Goal: Task Accomplishment & Management: Manage account settings

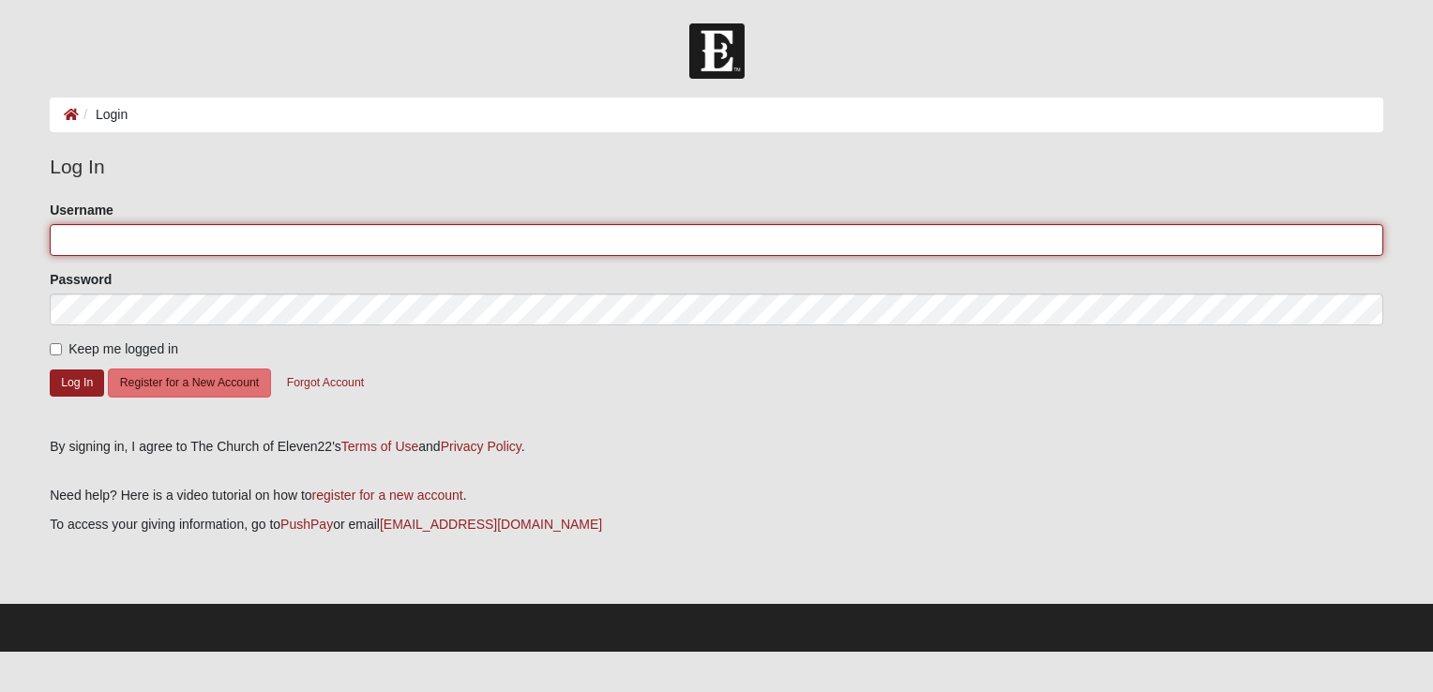
click at [135, 239] on input "Username" at bounding box center [717, 240] width 1334 height 32
type input "Jthermal1"
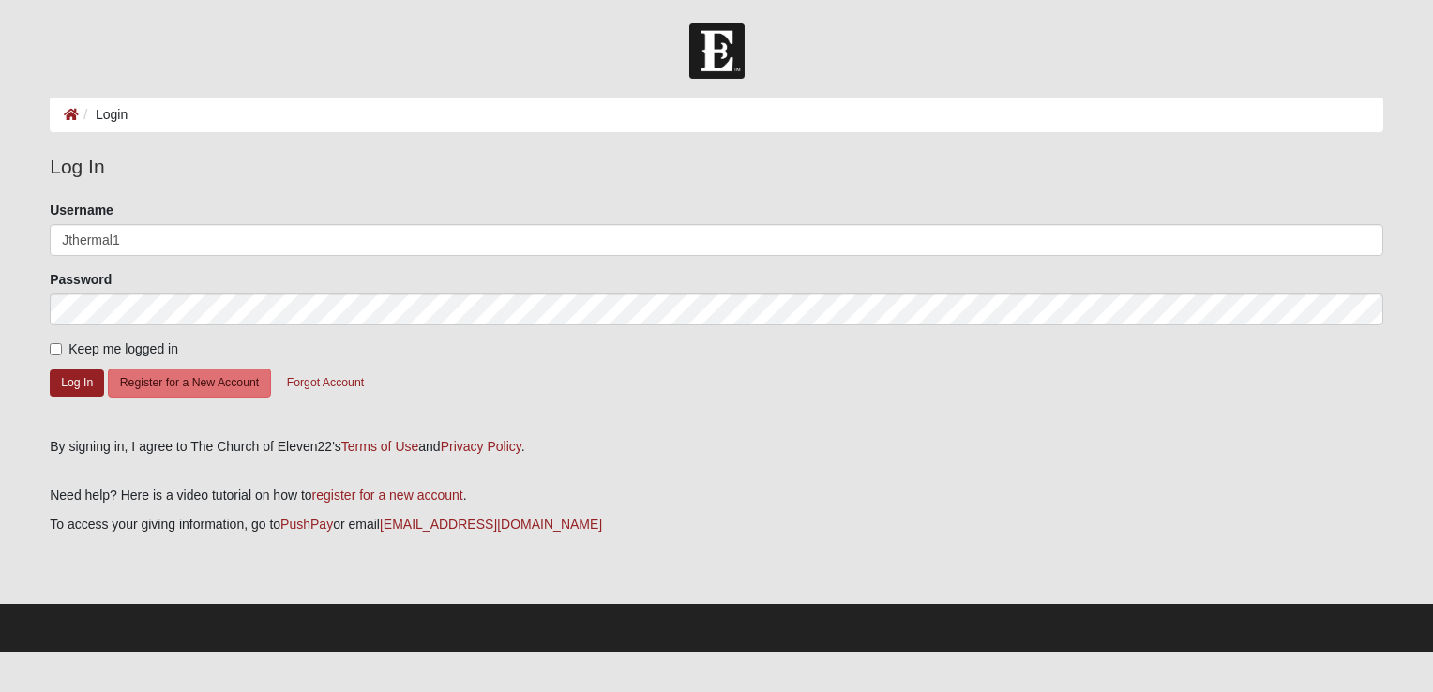
click at [465, 388] on form "Please correct the following: Username Jthermal1 Password Keep me logged in Log…" at bounding box center [717, 313] width 1334 height 224
click at [76, 377] on button "Log In" at bounding box center [77, 383] width 54 height 27
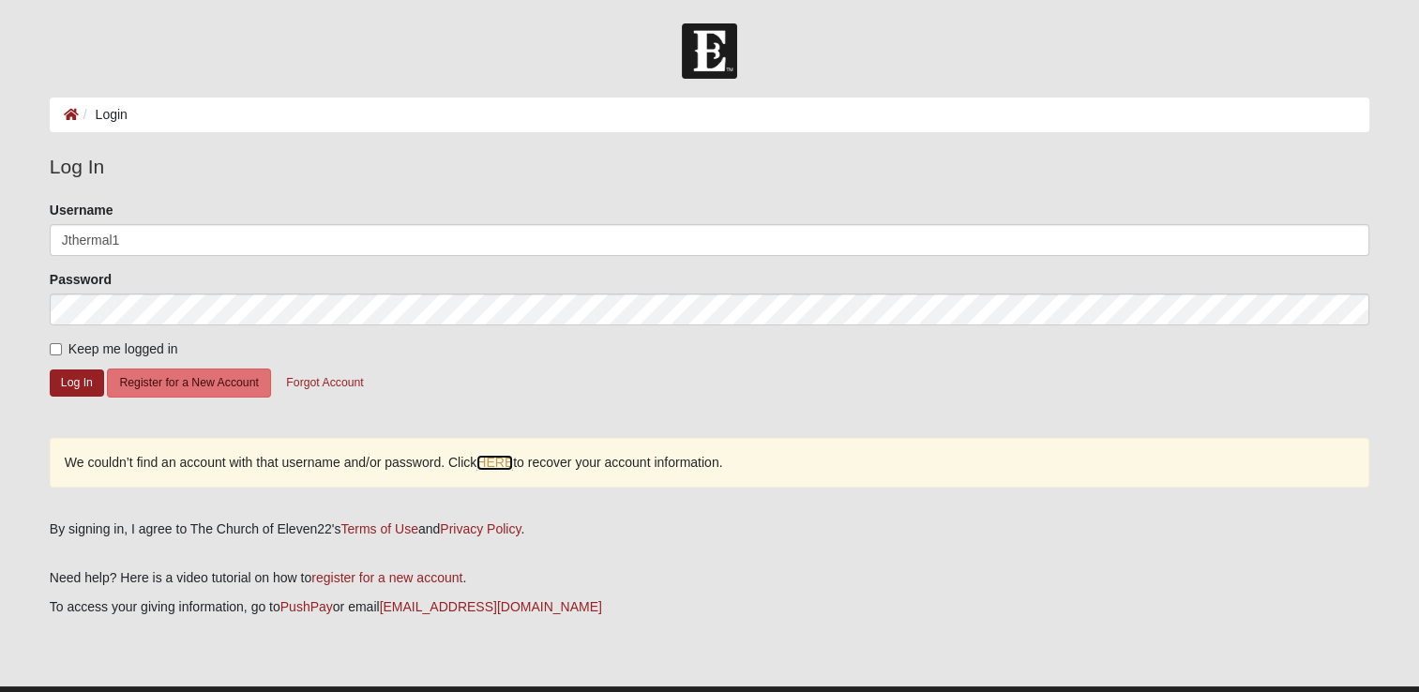
click at [502, 460] on link "HERE" at bounding box center [495, 463] width 37 height 16
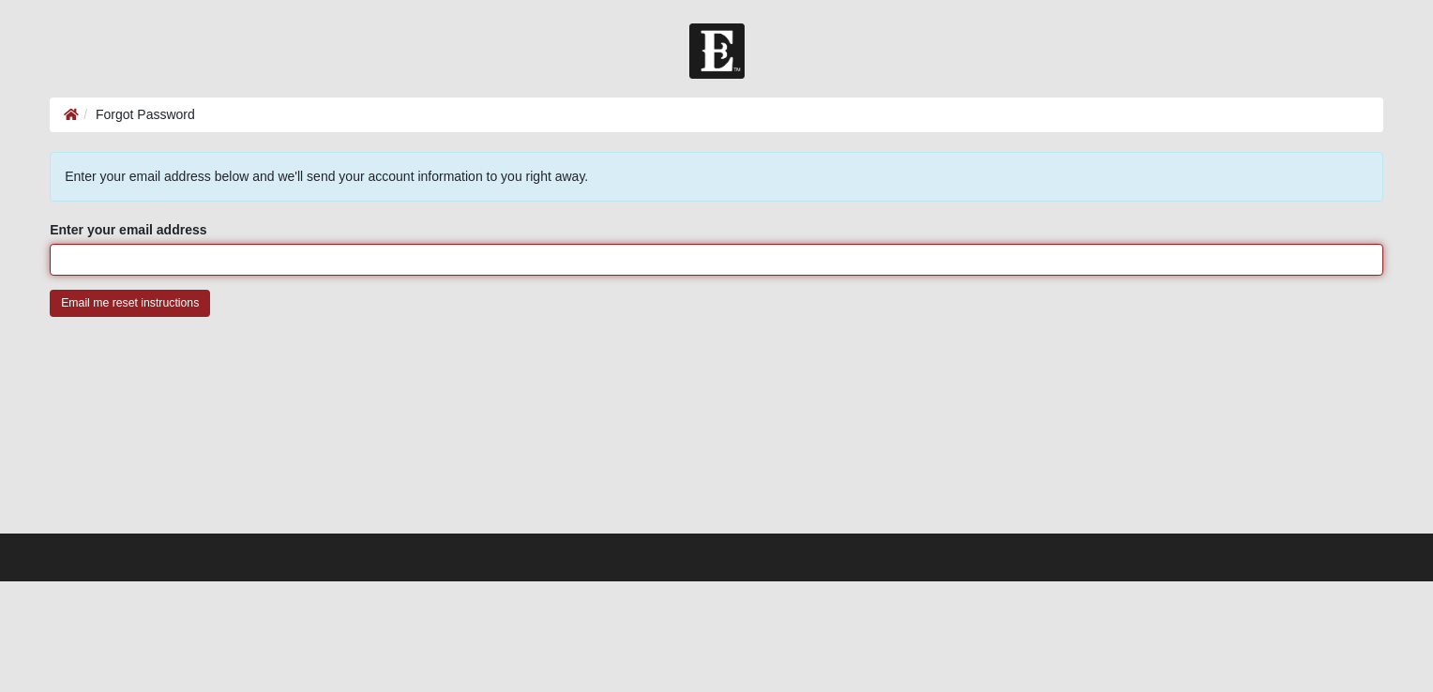
click at [100, 265] on input "Enter your email address" at bounding box center [717, 260] width 1334 height 32
click at [205, 258] on input "[EMAIL_ADDRESS][DOMAIN_NAME]" at bounding box center [717, 260] width 1334 height 32
type input "Jyoung.thermal@gmail.com"
click at [50, 290] on input "Email me reset instructions" at bounding box center [130, 303] width 160 height 27
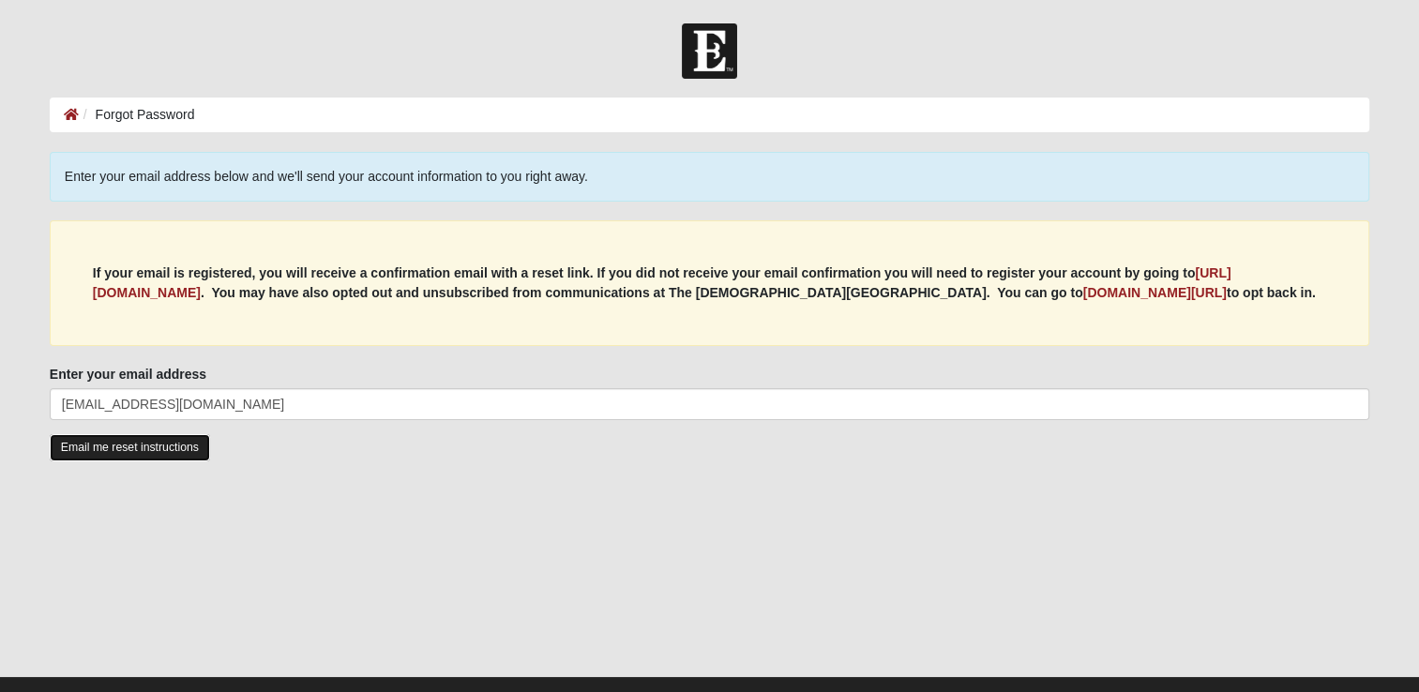
click at [116, 448] on input "Email me reset instructions" at bounding box center [130, 447] width 160 height 27
click at [101, 443] on input "Email me reset instructions" at bounding box center [130, 447] width 160 height 27
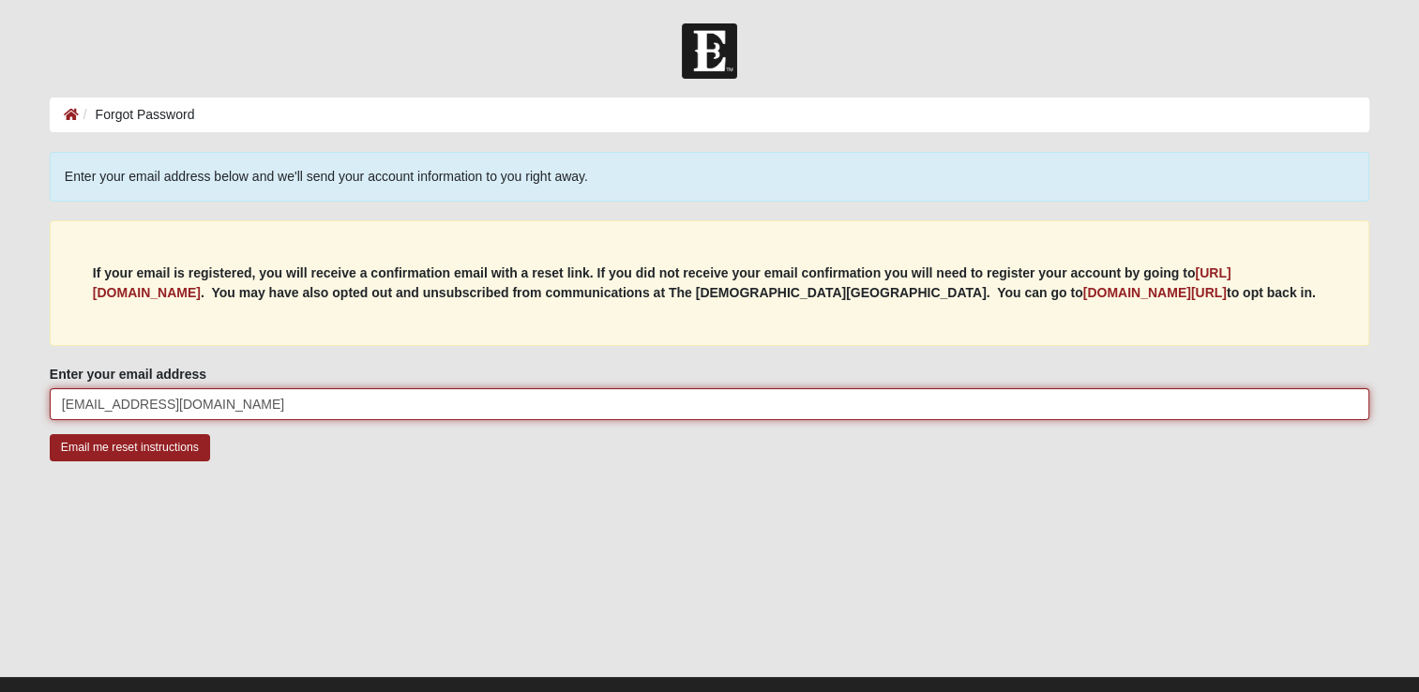
click at [229, 406] on input "Jyoung.thermal@gmail.com" at bounding box center [710, 404] width 1320 height 32
type input "Jthermal1@comcast.net"
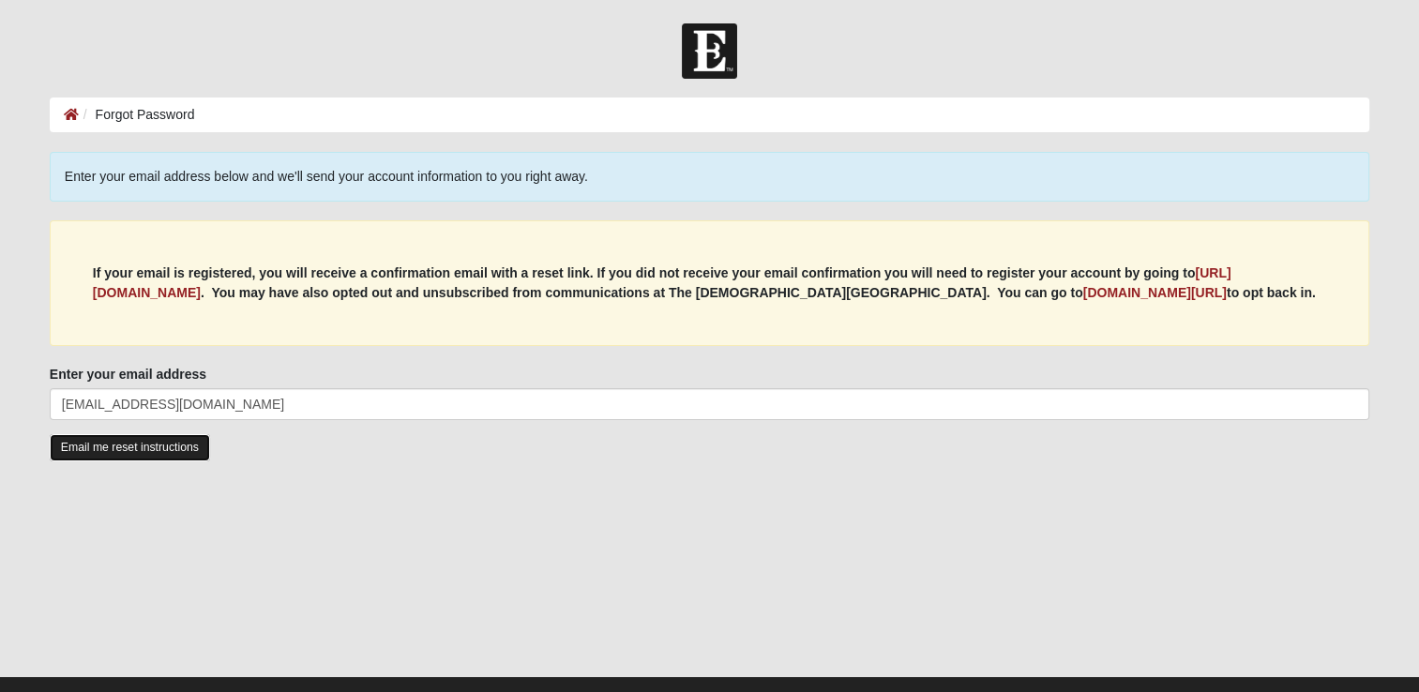
click at [109, 449] on input "Email me reset instructions" at bounding box center [130, 447] width 160 height 27
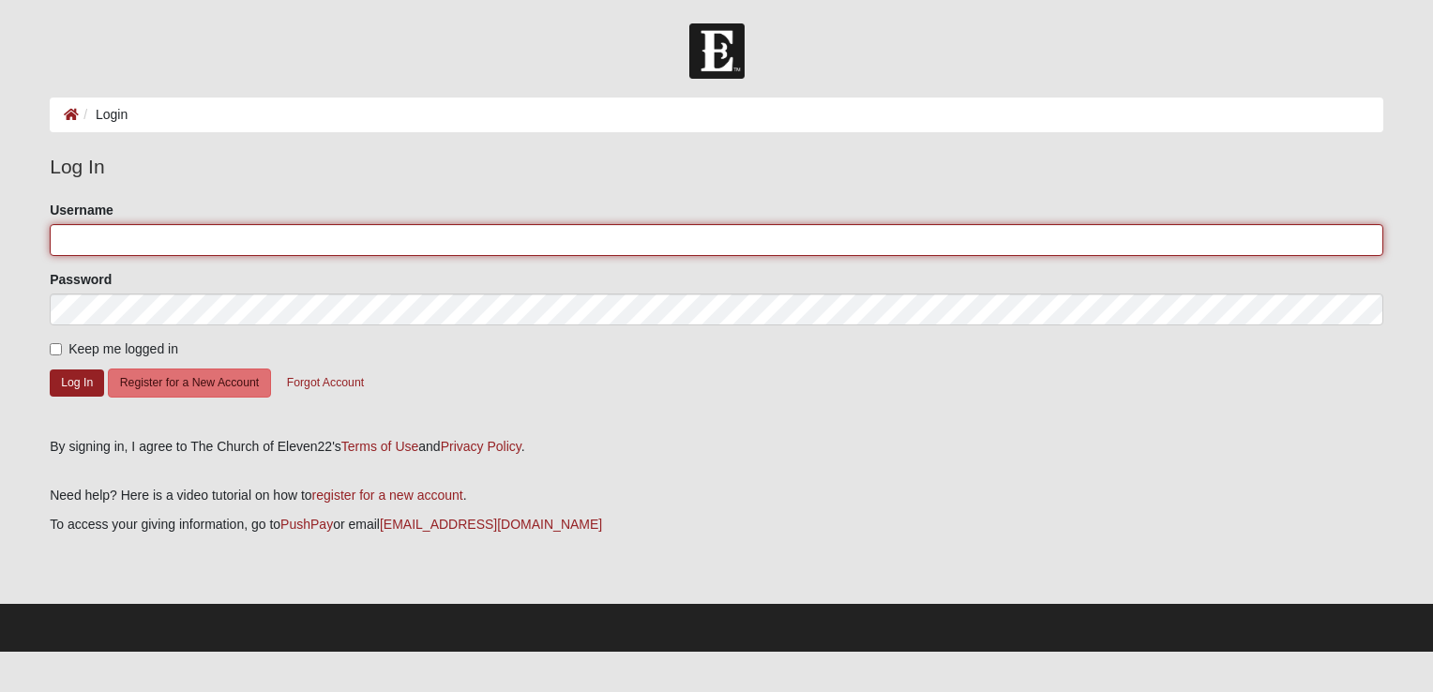
click at [125, 242] on input "Username" at bounding box center [717, 240] width 1334 height 32
type input "Jthermal1@comcast.net"
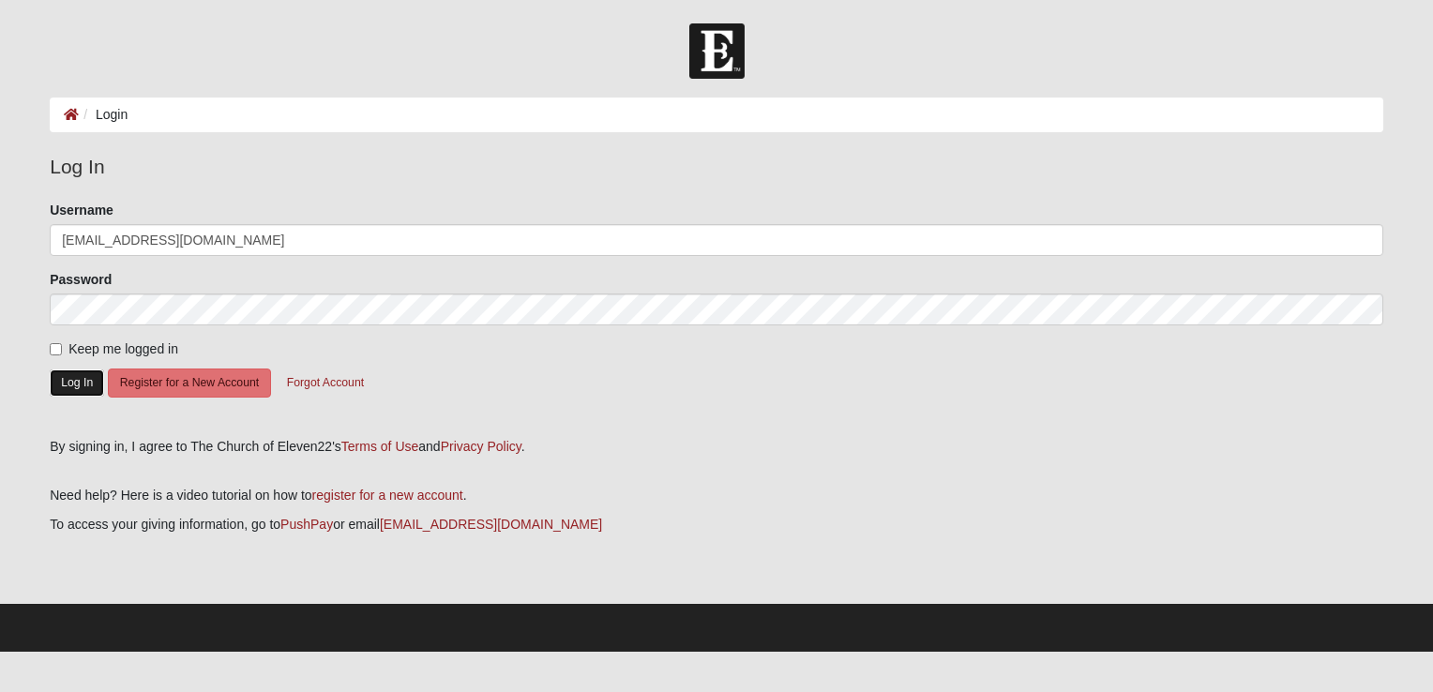
click at [75, 385] on button "Log In" at bounding box center [77, 383] width 54 height 27
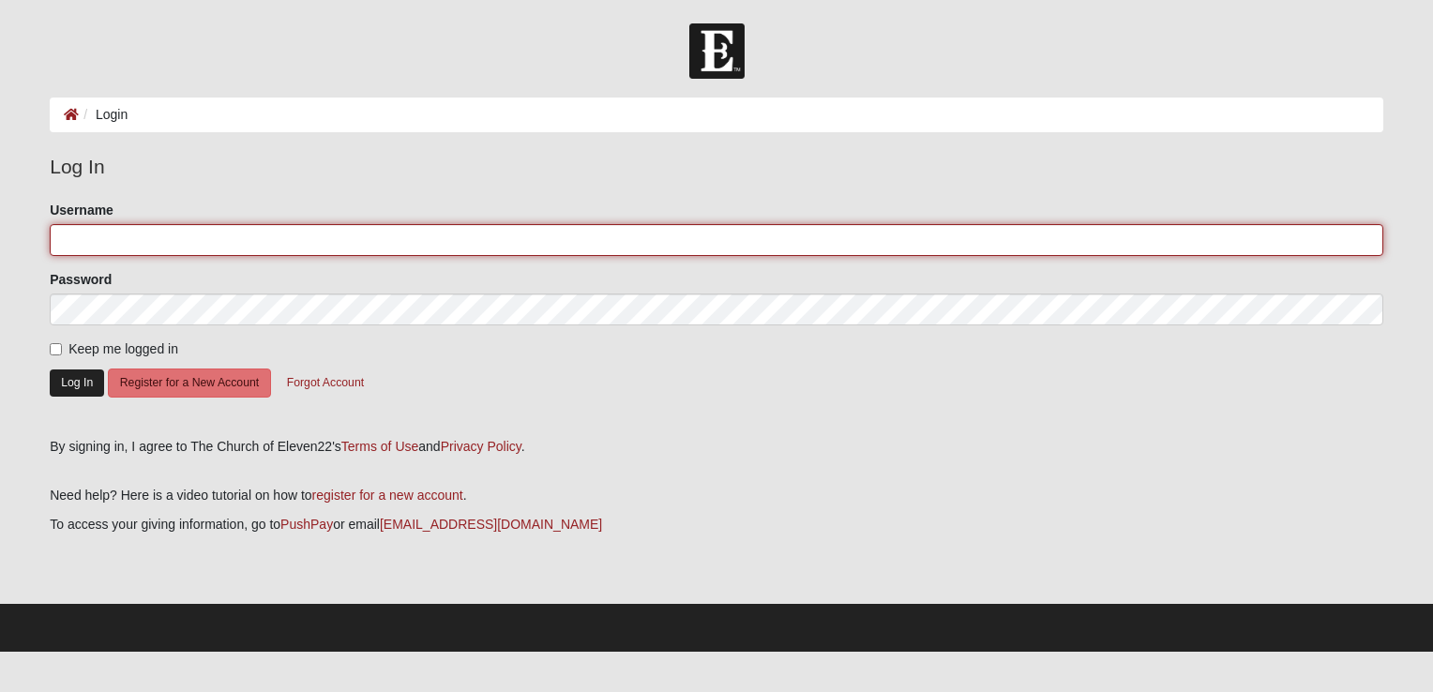
type input "[EMAIL_ADDRESS][DOMAIN_NAME]"
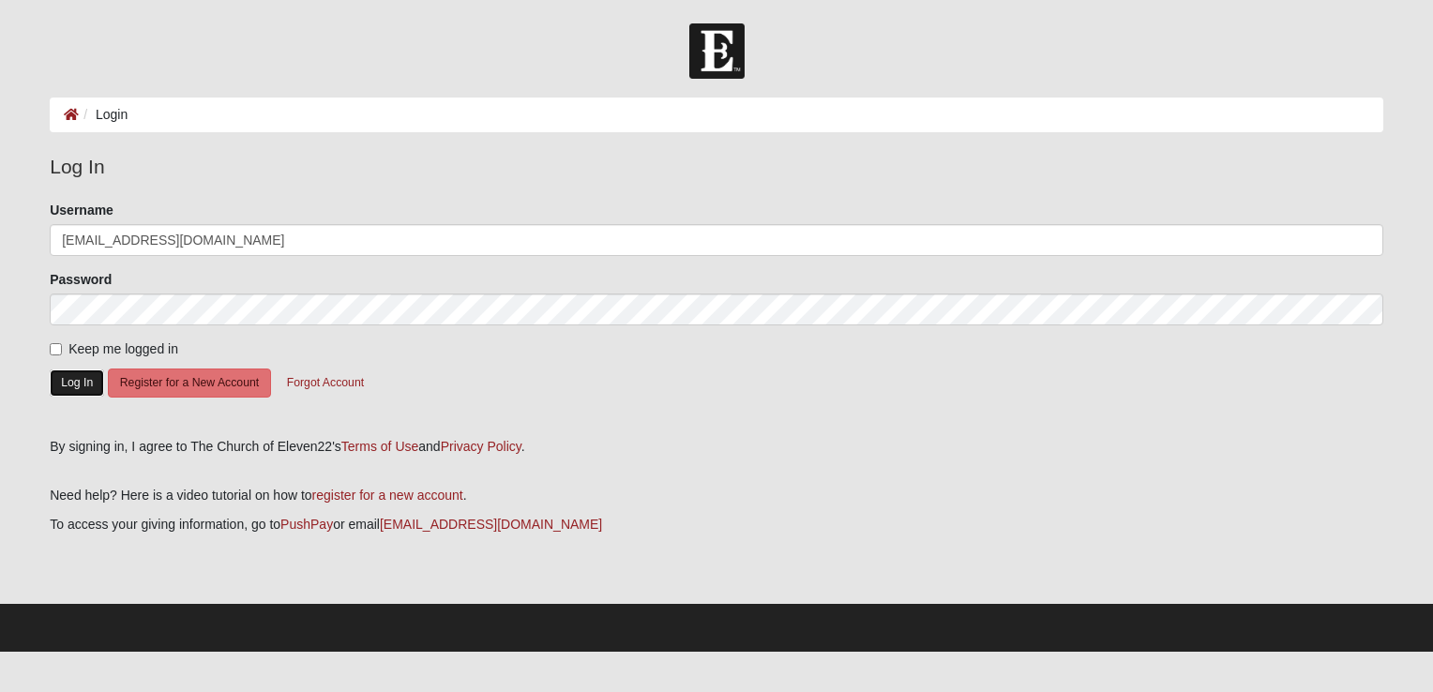
click at [60, 384] on button "Log In" at bounding box center [77, 383] width 54 height 27
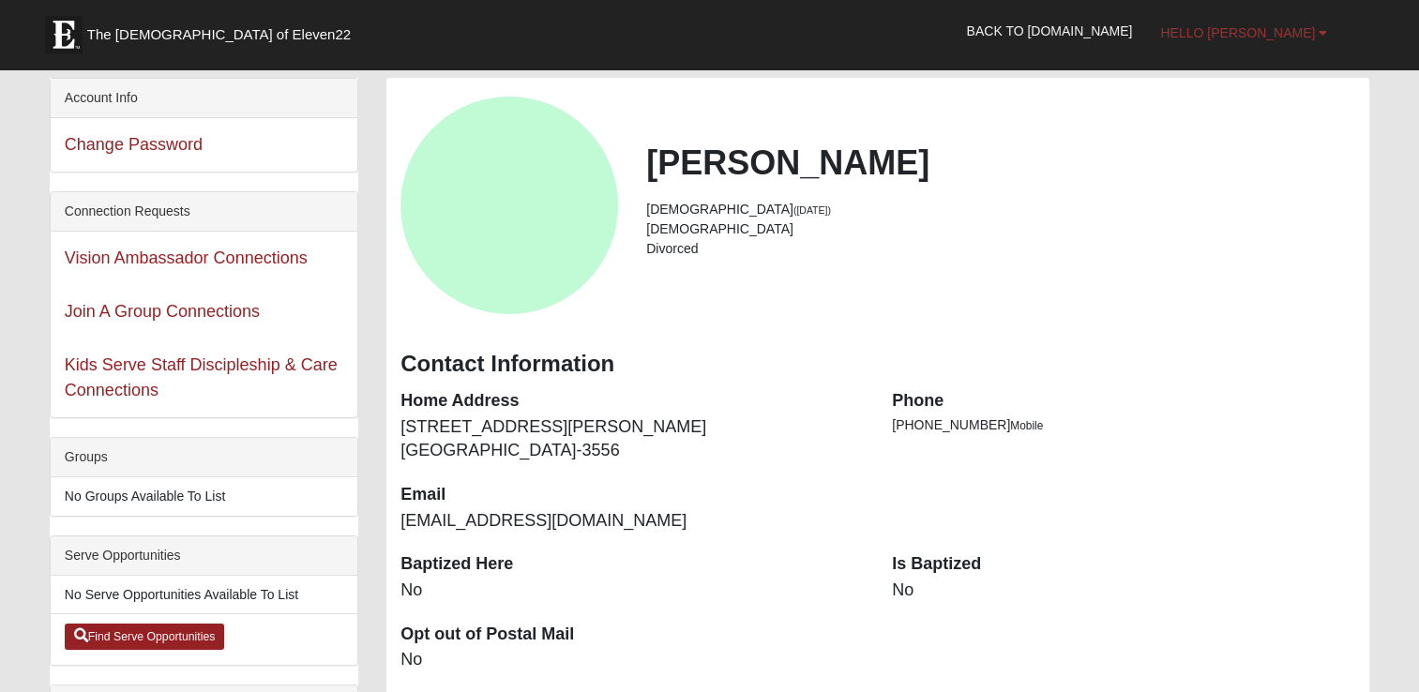
click at [1324, 36] on b at bounding box center [1323, 32] width 8 height 13
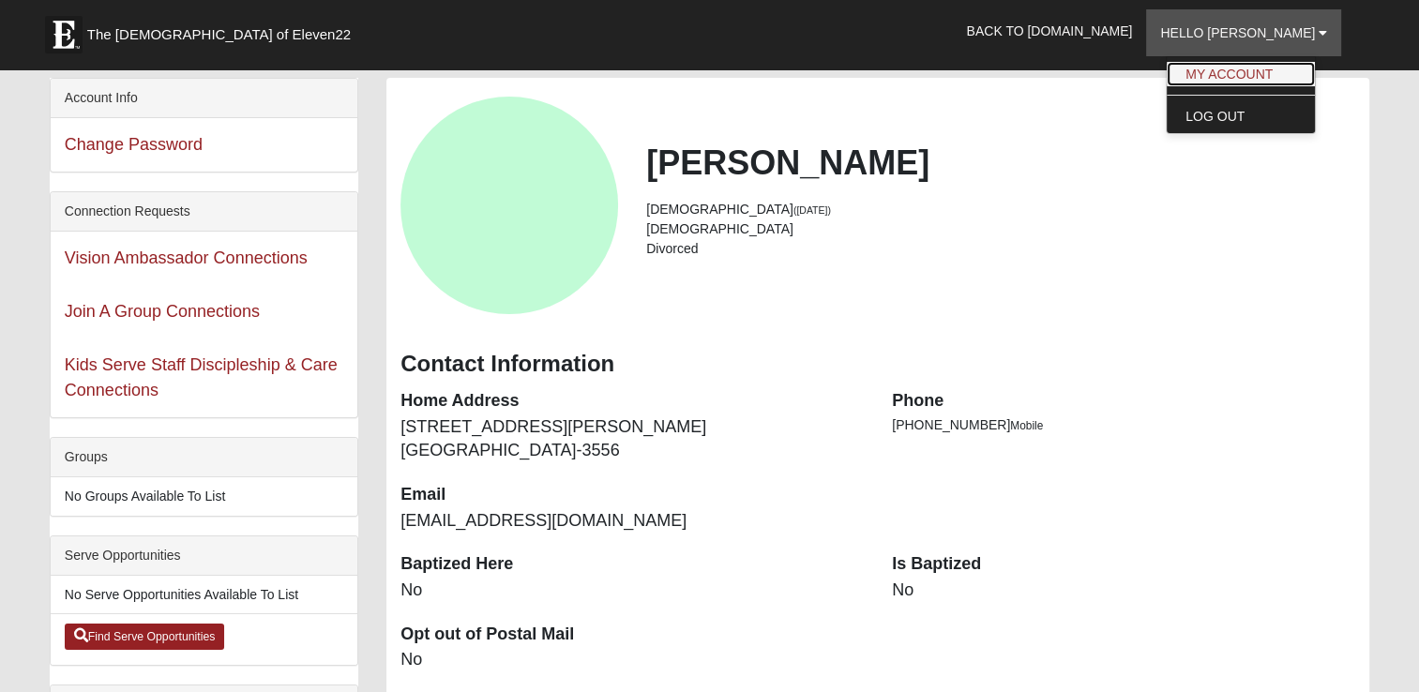
click at [1286, 77] on link "My Account" at bounding box center [1241, 74] width 148 height 24
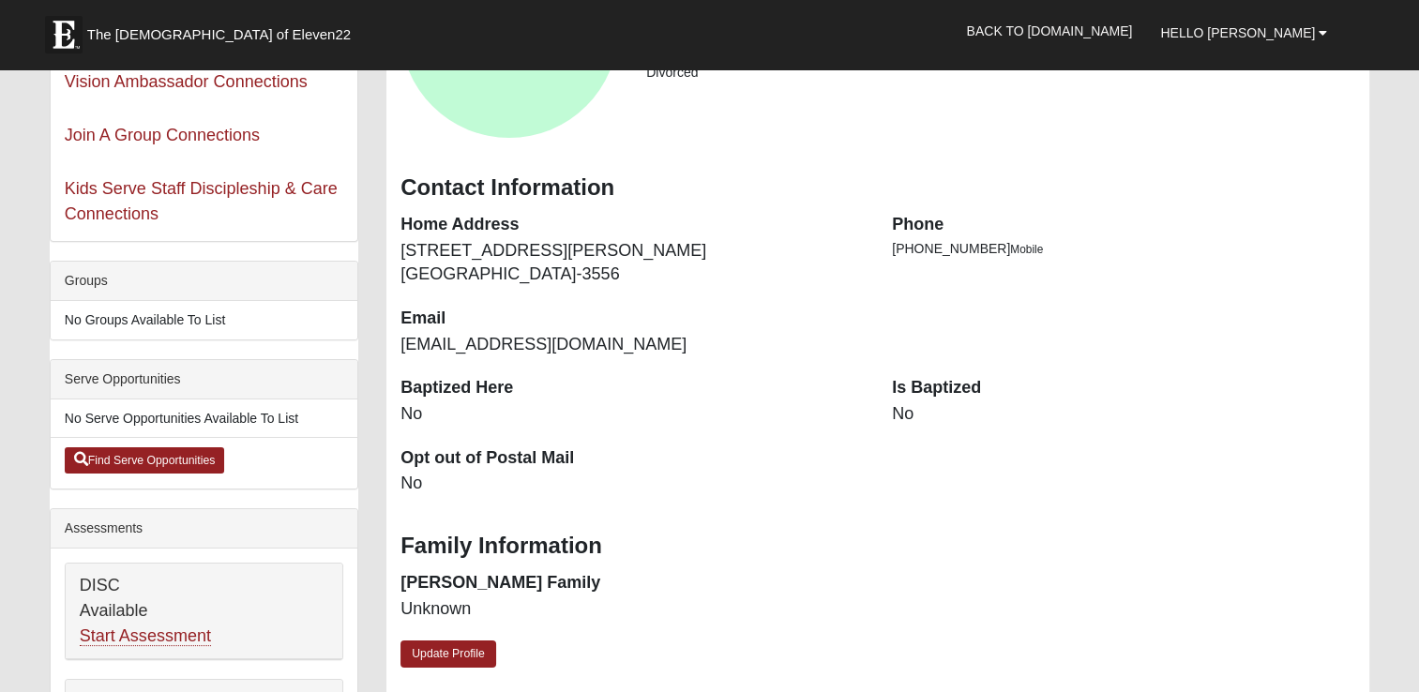
scroll to position [188, 0]
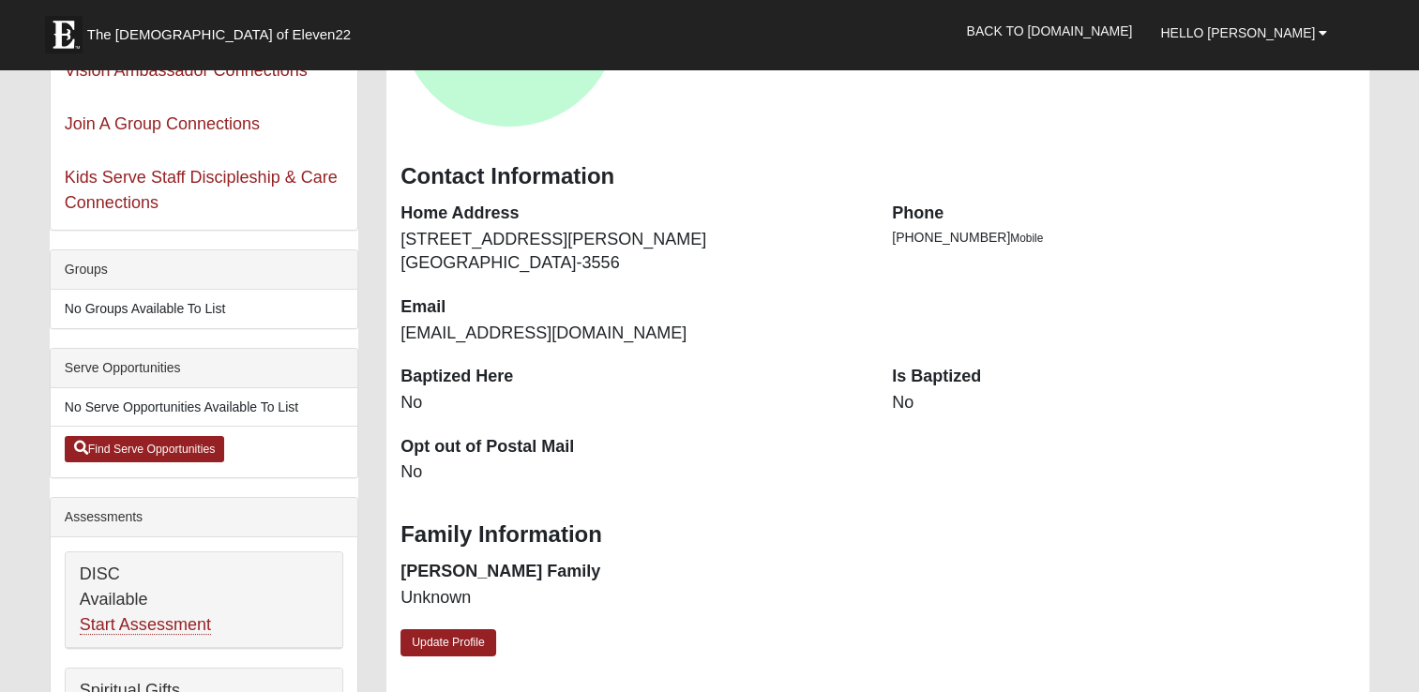
click at [917, 381] on dt "Is Baptized" at bounding box center [1123, 377] width 463 height 24
click at [904, 405] on dd "No" at bounding box center [1123, 403] width 463 height 24
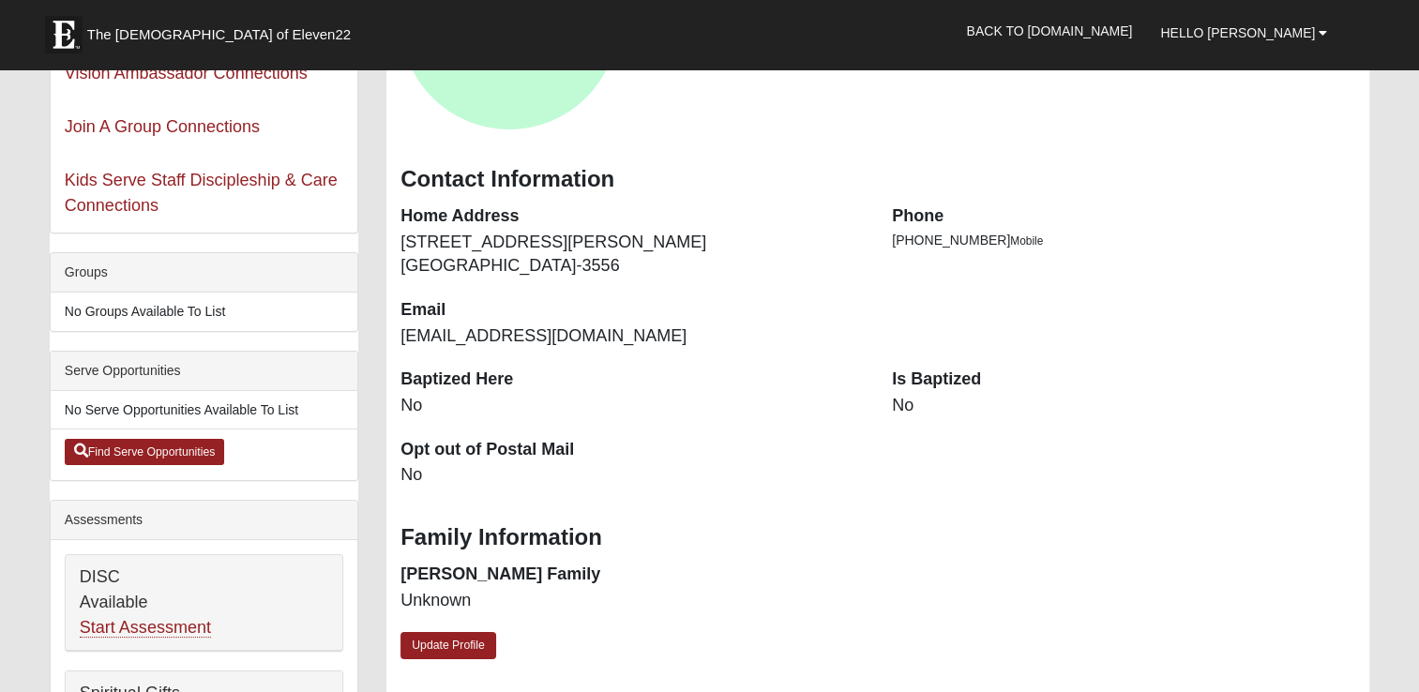
scroll to position [281, 0]
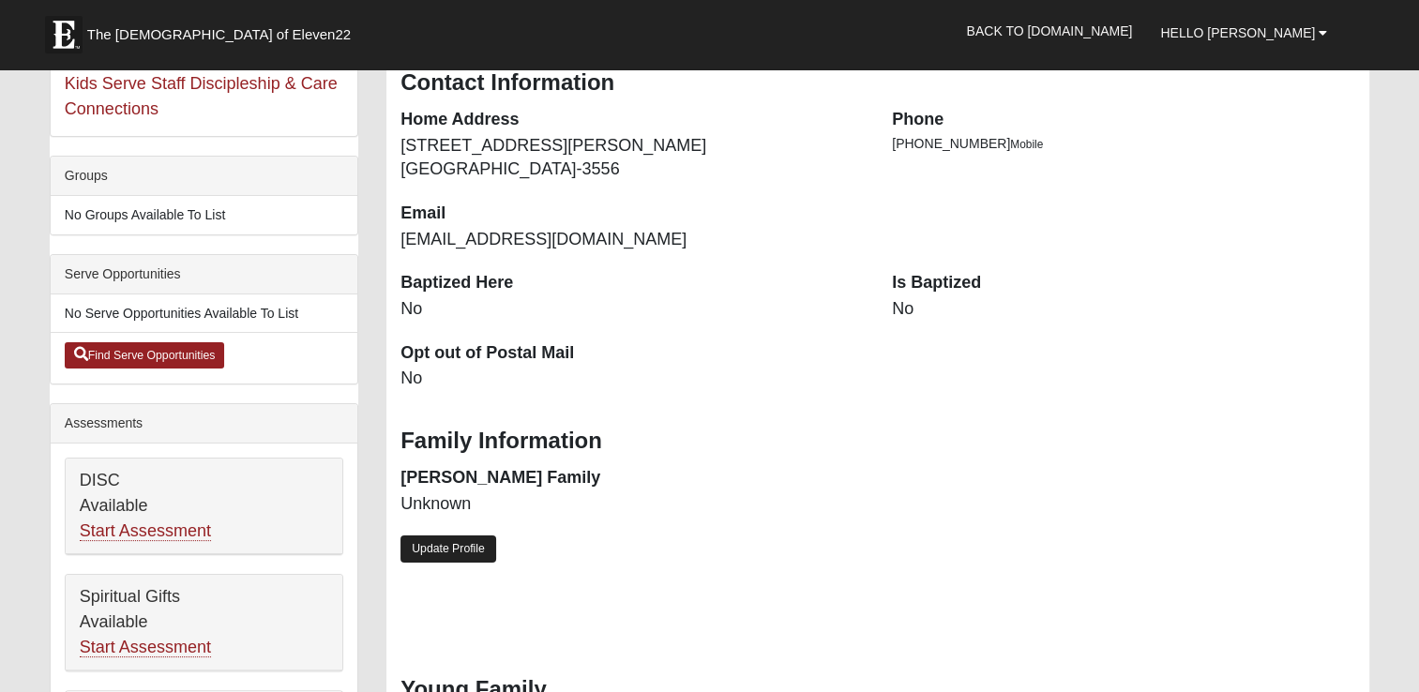
click at [429, 546] on link "Update Profile" at bounding box center [449, 549] width 96 height 27
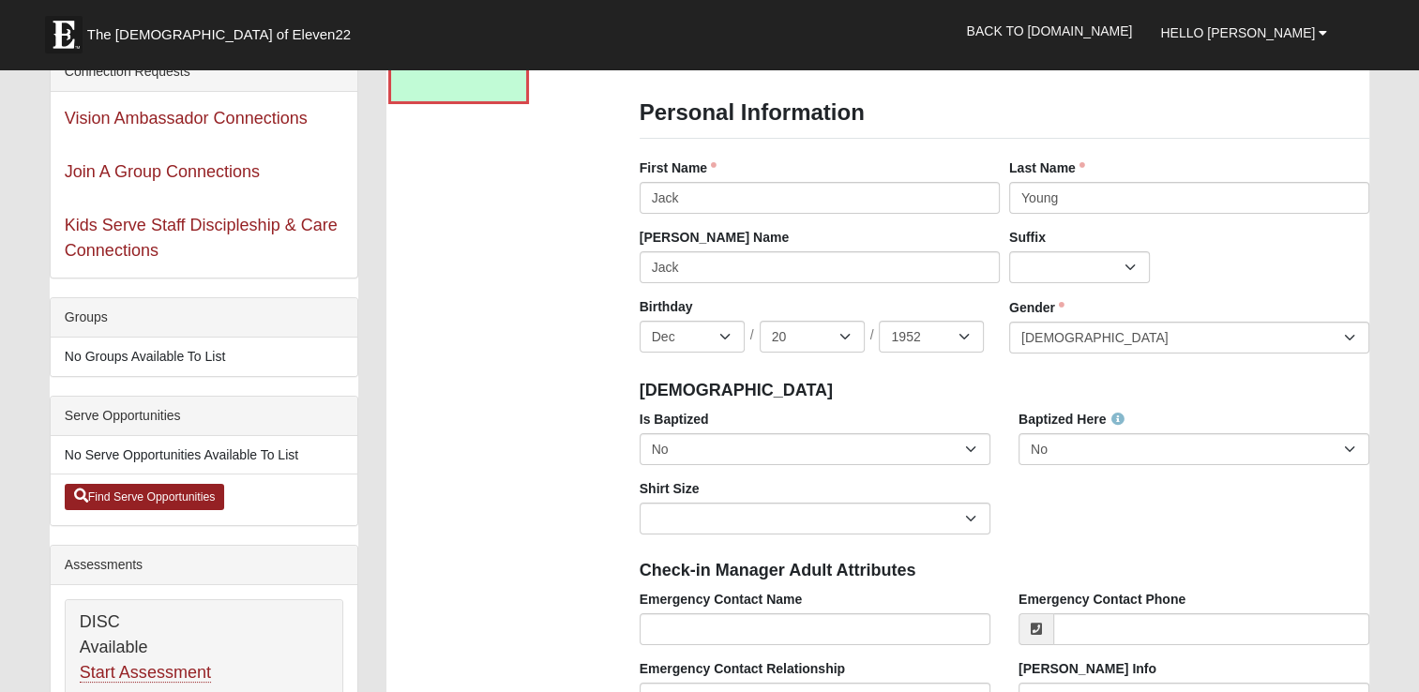
scroll to position [188, 0]
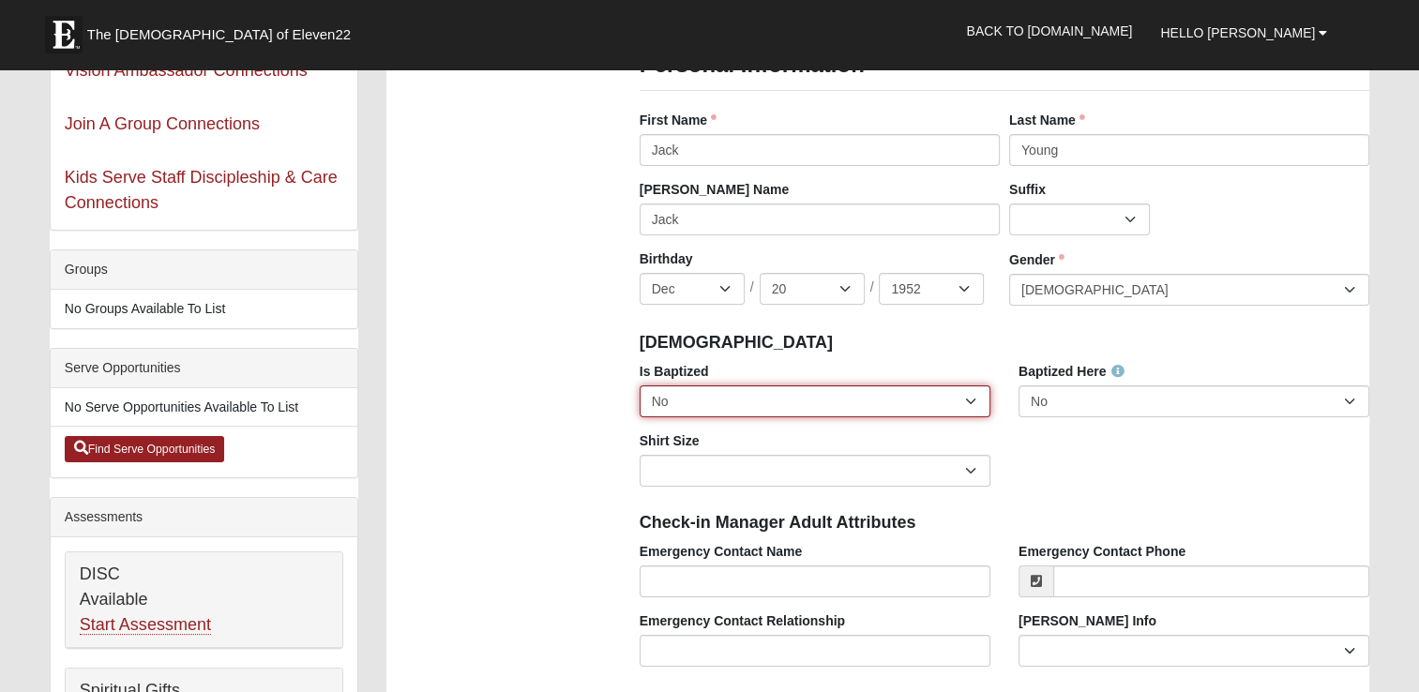
click at [971, 398] on select "No Yes" at bounding box center [815, 402] width 351 height 32
select select "True"
click at [640, 386] on select "No Yes" at bounding box center [815, 402] width 351 height 32
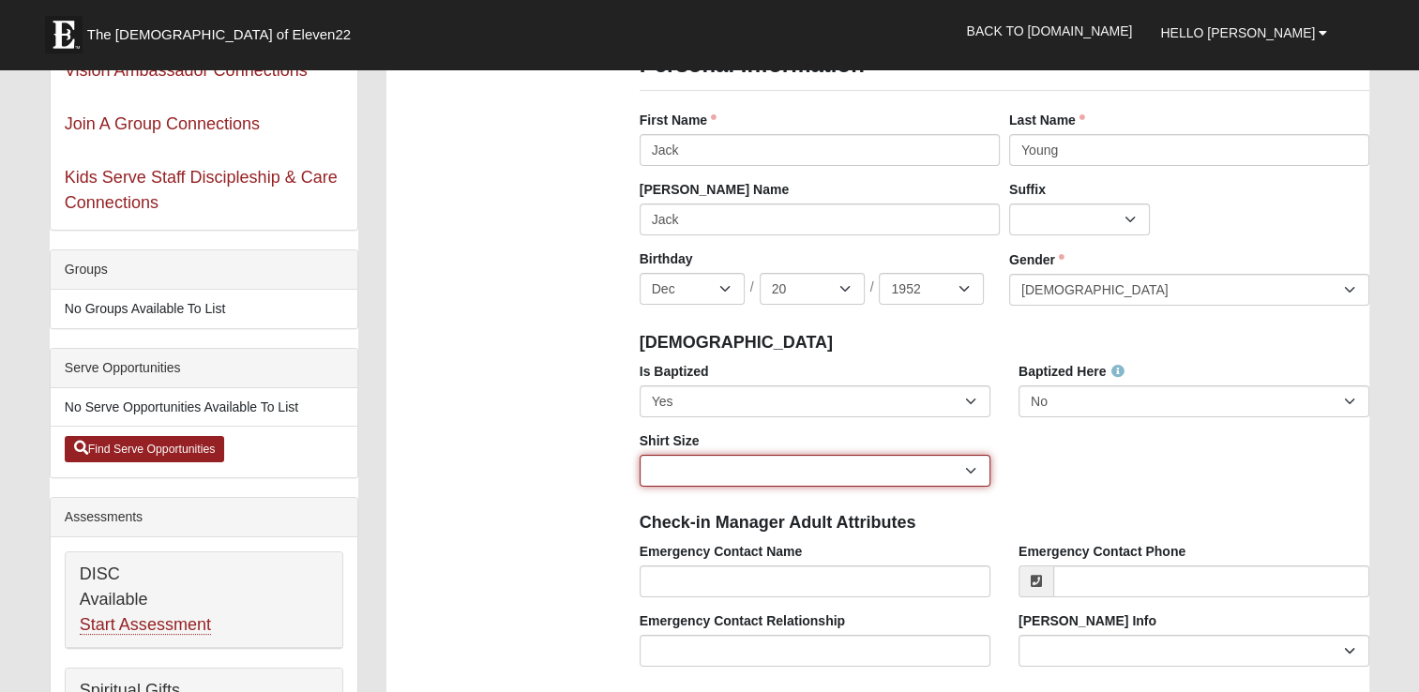
click at [972, 473] on select "Adult Small Adult Medium Adult Large Adult XL Adult XXL Adult 3XL Adult 4XL You…" at bounding box center [815, 471] width 351 height 32
select select "Adult Large"
click at [640, 455] on select "Adult Small Adult Medium Adult Large Adult XL Adult XXL Adult 3XL Adult 4XL You…" at bounding box center [815, 471] width 351 height 32
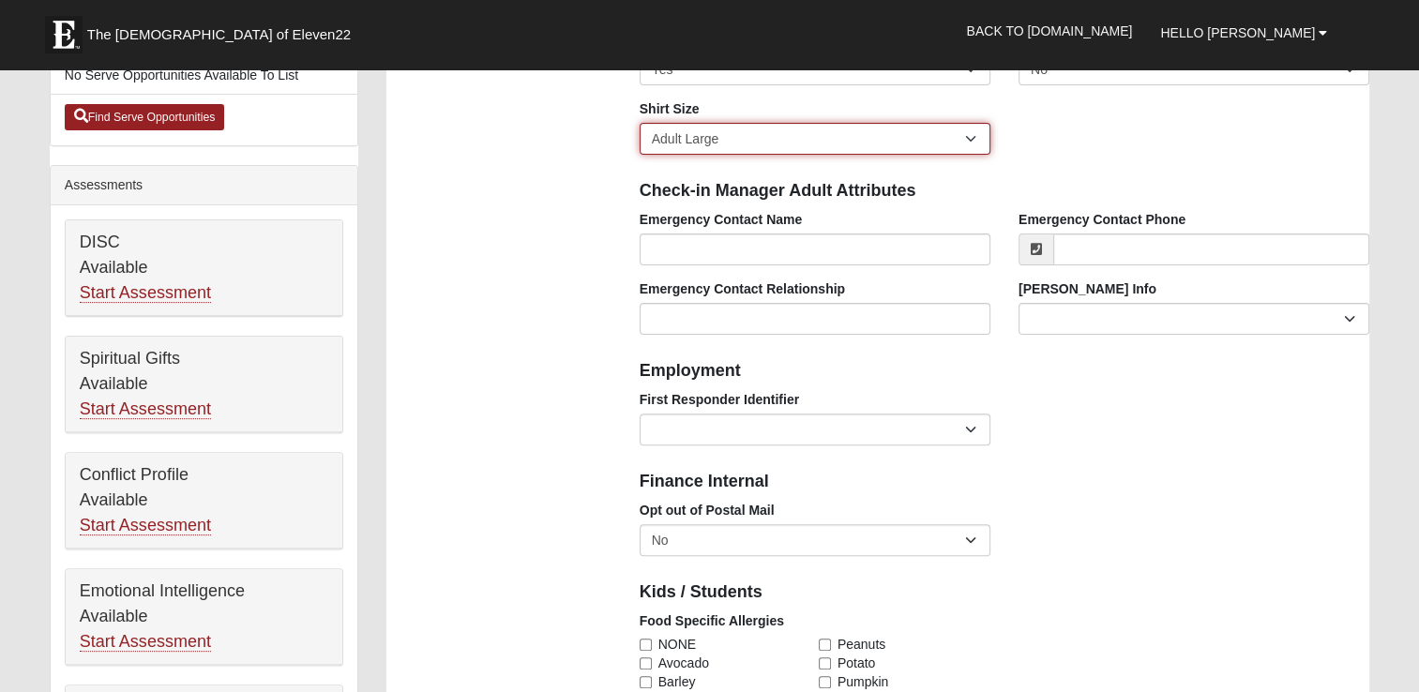
scroll to position [563, 0]
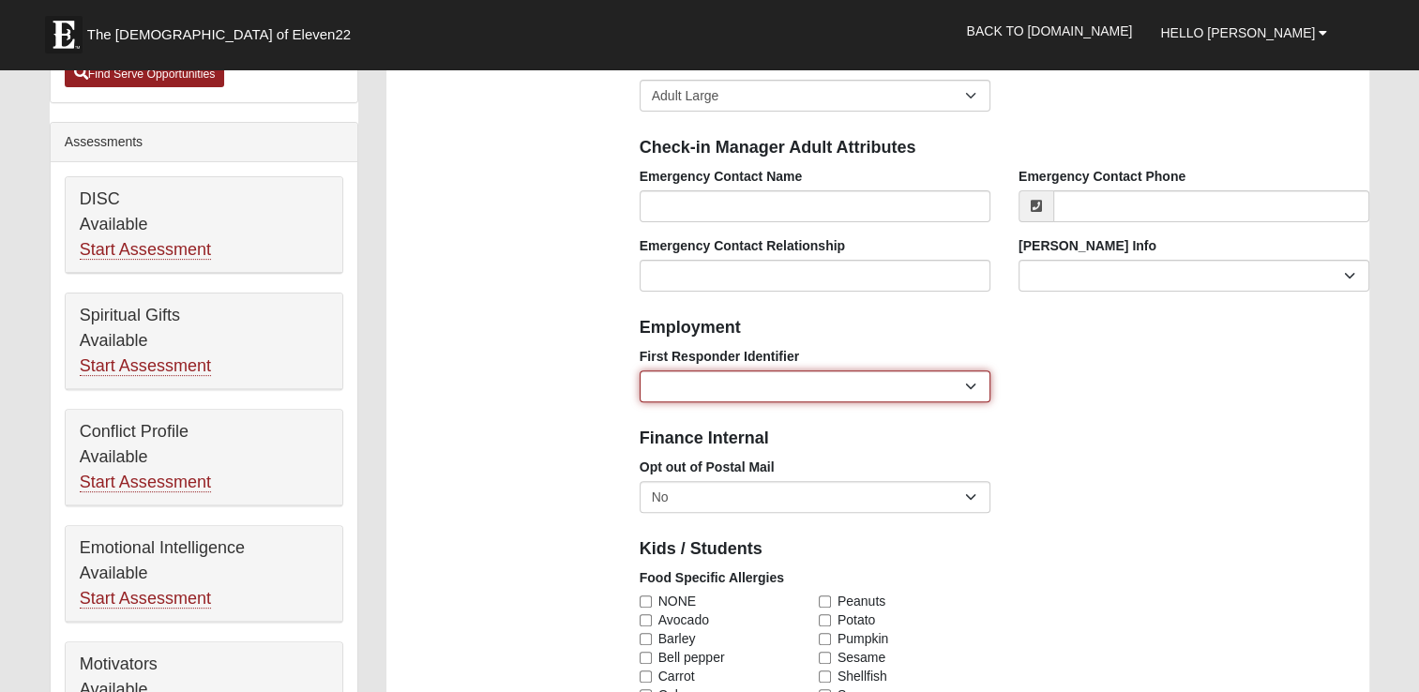
click at [975, 385] on select "EMT | Paramedic | Medical Firefighter | Fire Department Police Officer | Sherif…" at bounding box center [815, 387] width 351 height 32
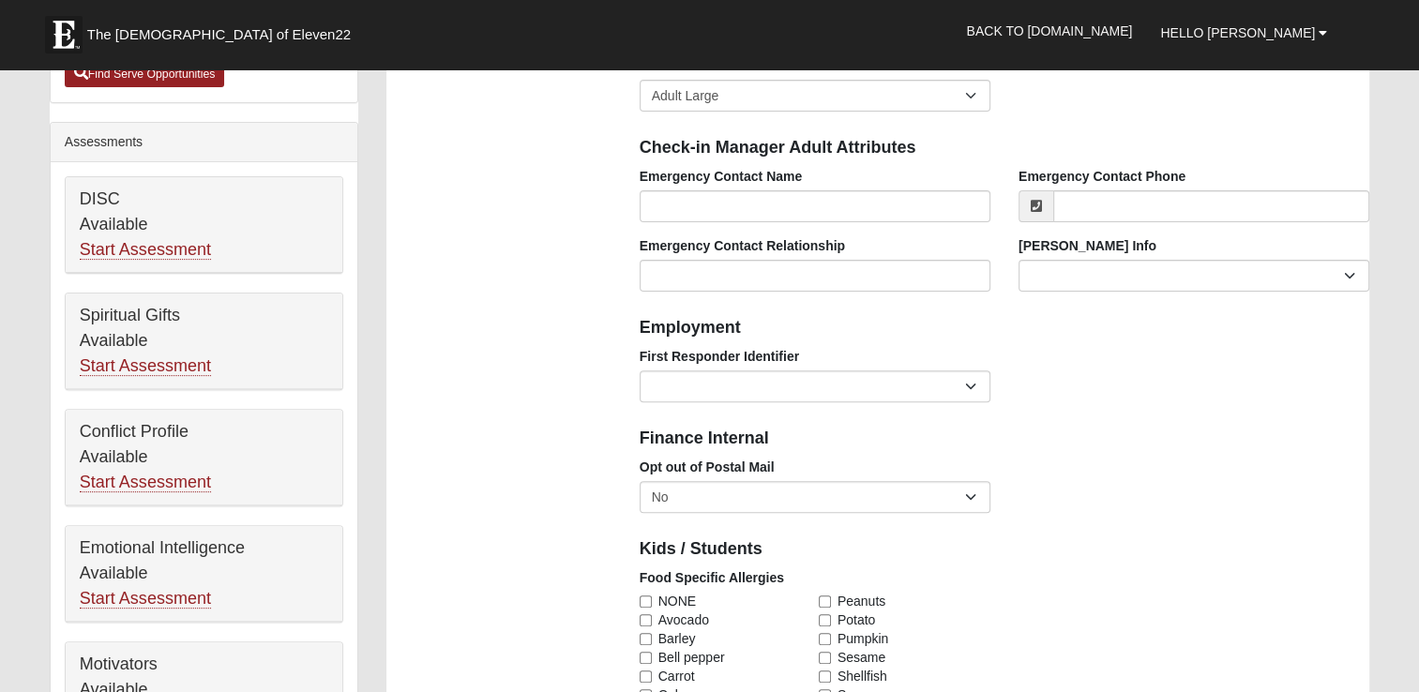
click at [1149, 378] on div "First Responder Identifier EMT | Paramedic | Medical Firefighter | Fire Departm…" at bounding box center [1005, 381] width 759 height 69
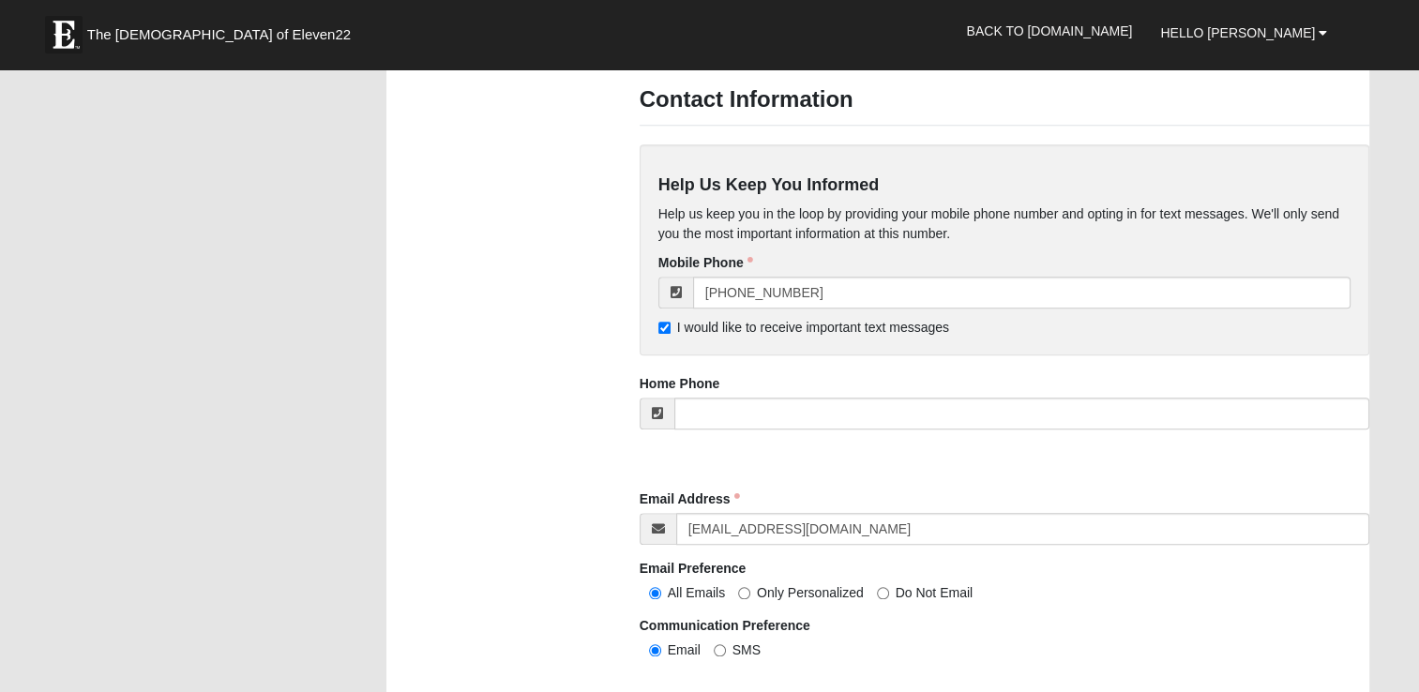
scroll to position [1689, 0]
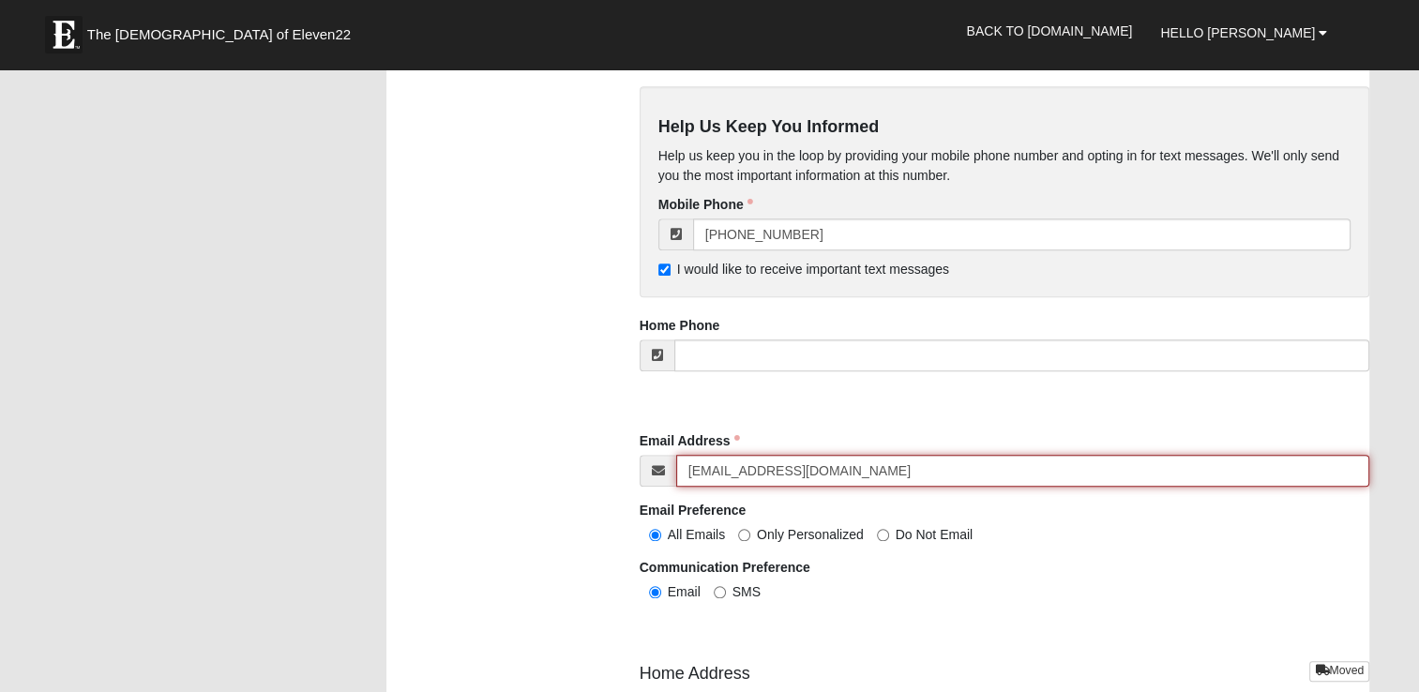
click at [841, 472] on input "jthermal1@comcast.net" at bounding box center [1023, 471] width 694 height 32
type input "j"
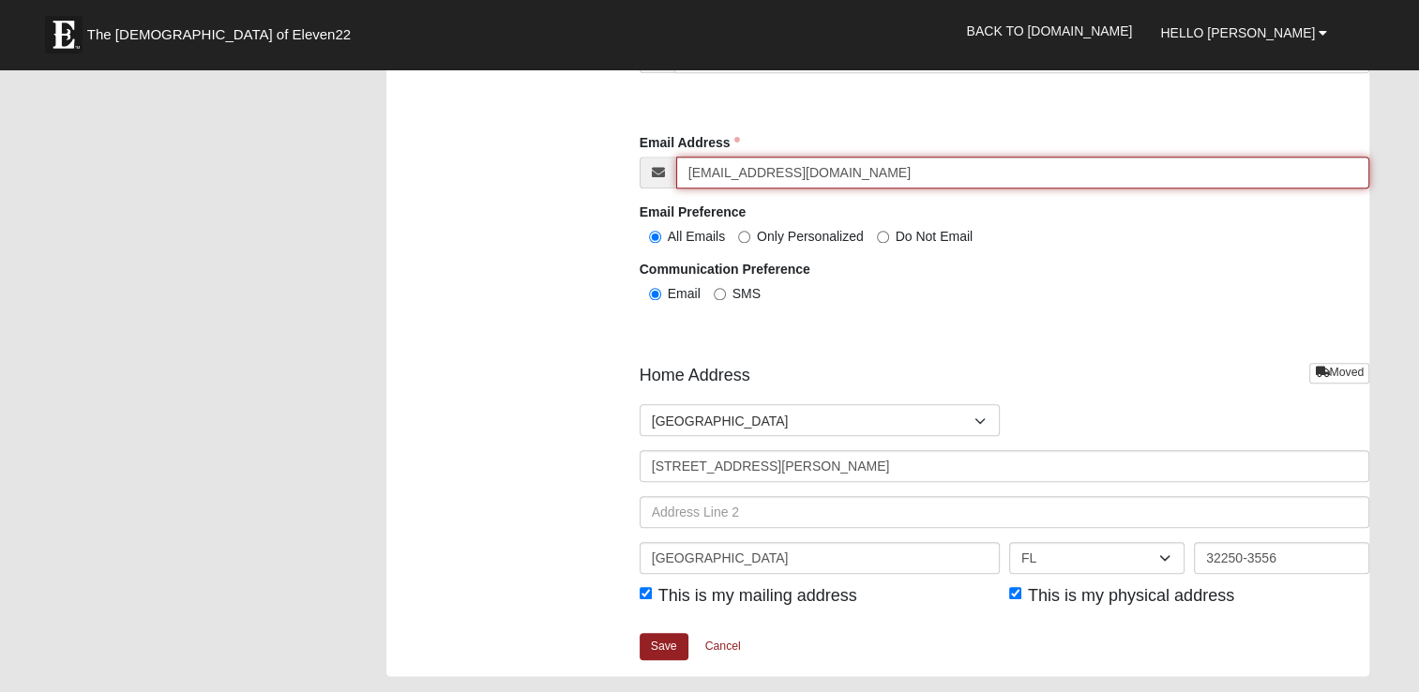
scroll to position [2064, 0]
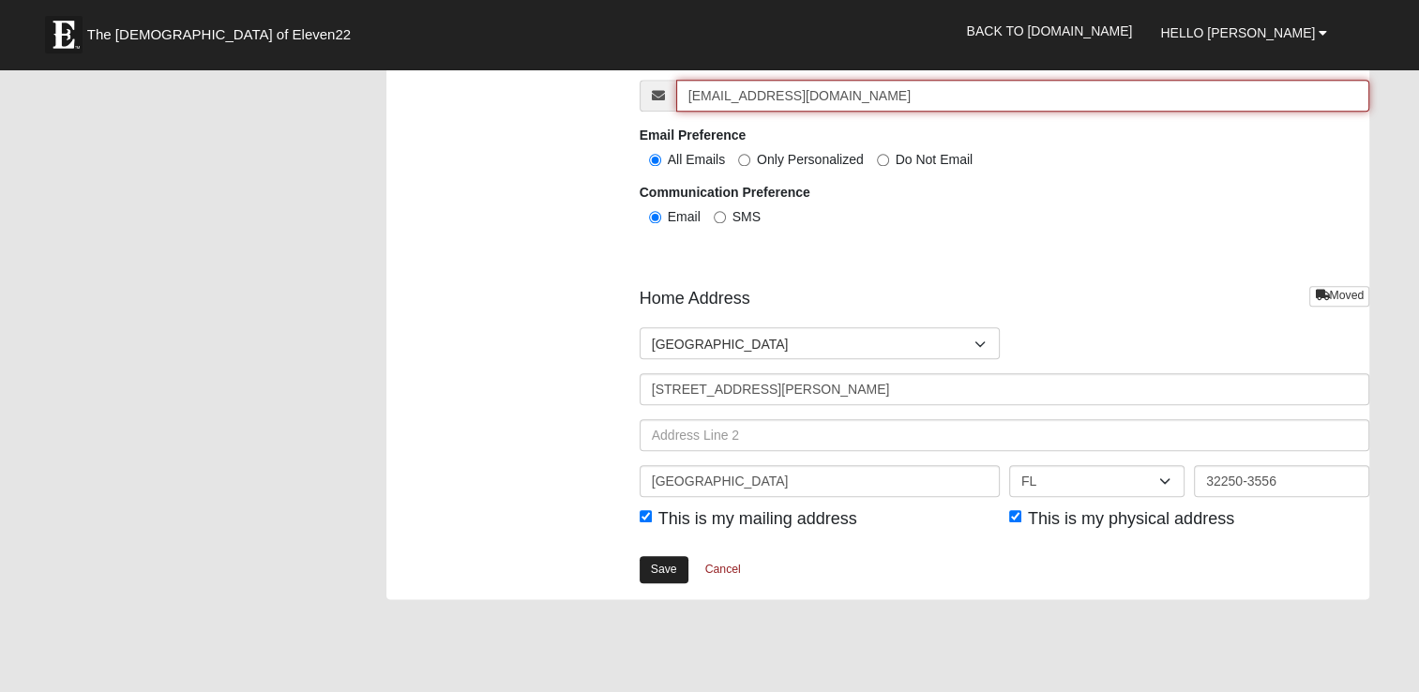
type input "[EMAIL_ADDRESS][DOMAIN_NAME]"
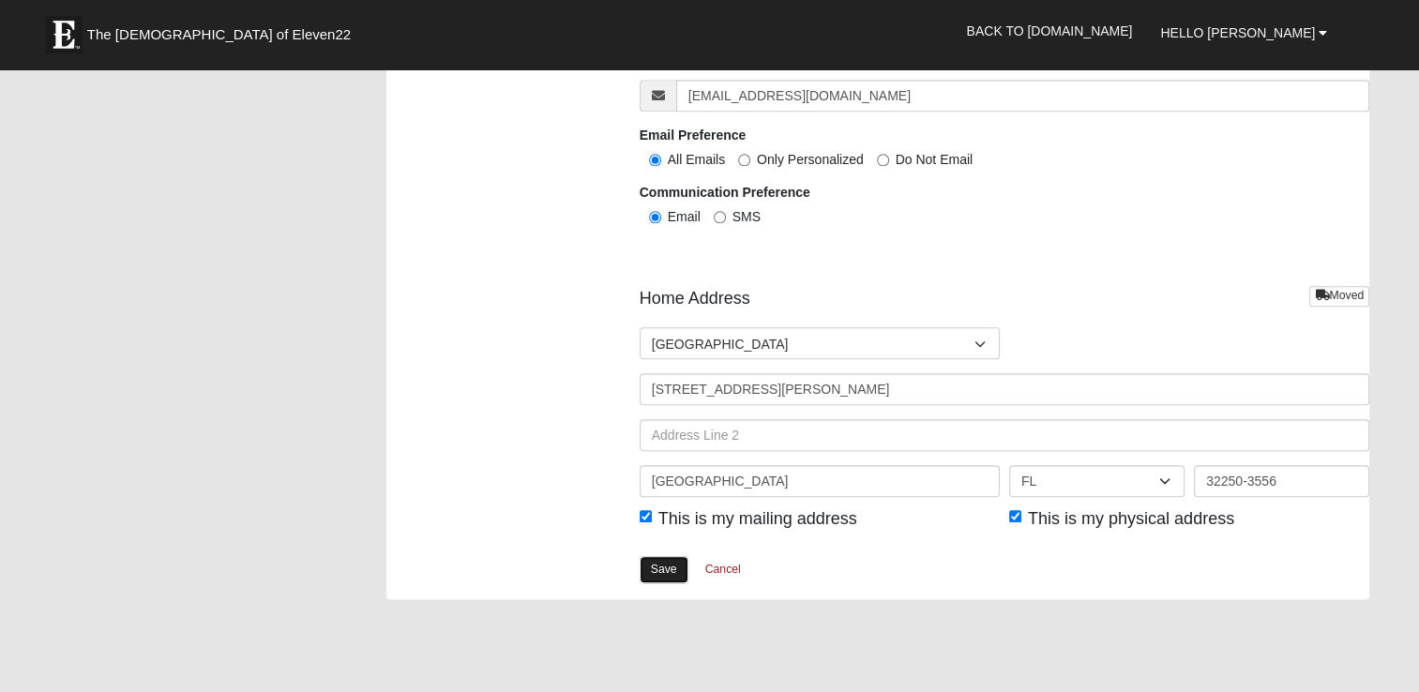
click at [652, 572] on link "Save" at bounding box center [664, 569] width 49 height 27
